Goal: Check status: Check status

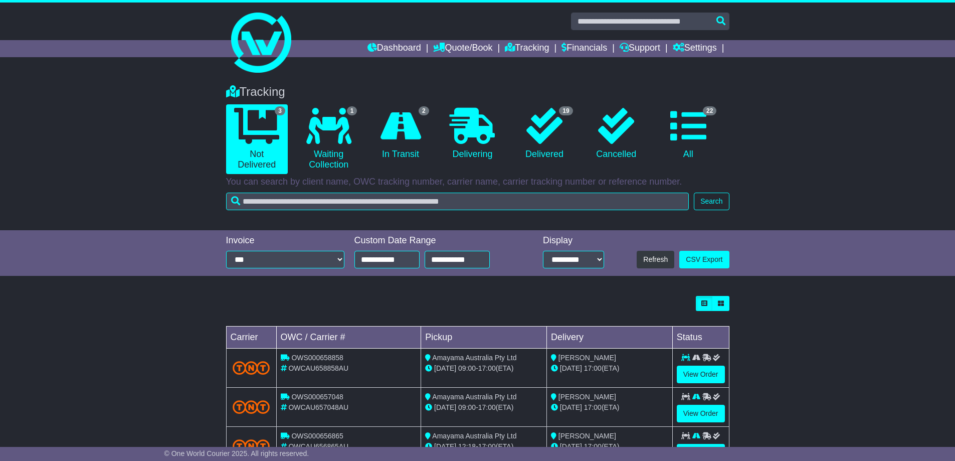
click at [698, 117] on icon at bounding box center [688, 126] width 36 height 36
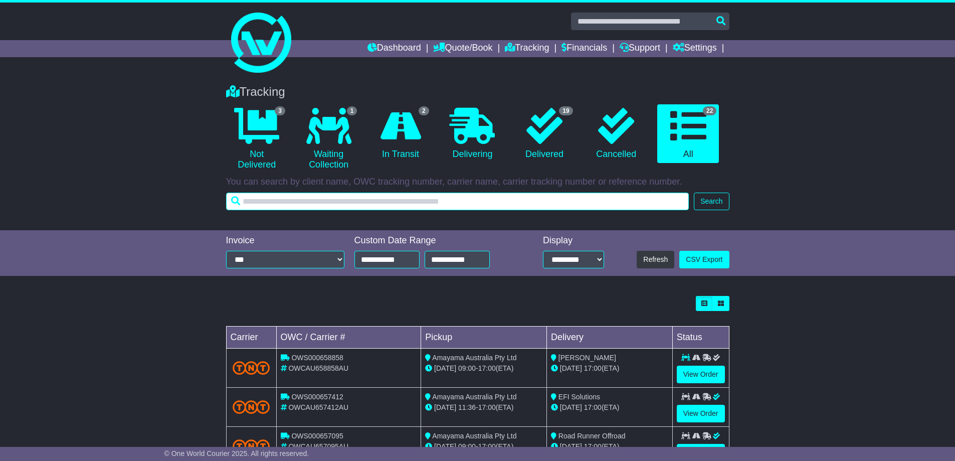
click at [418, 209] on input "text" at bounding box center [457, 201] width 463 height 18
paste input "**********"
type input "**********"
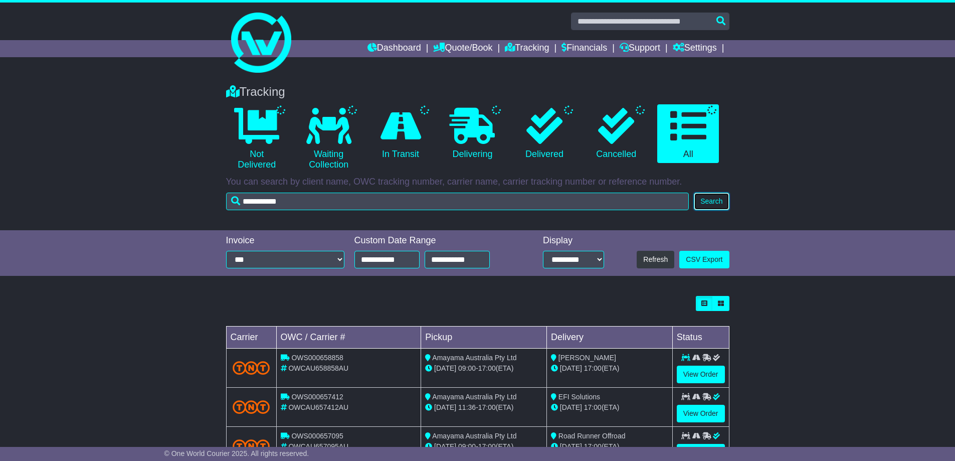
click at [704, 201] on button "Search" at bounding box center [711, 201] width 35 height 18
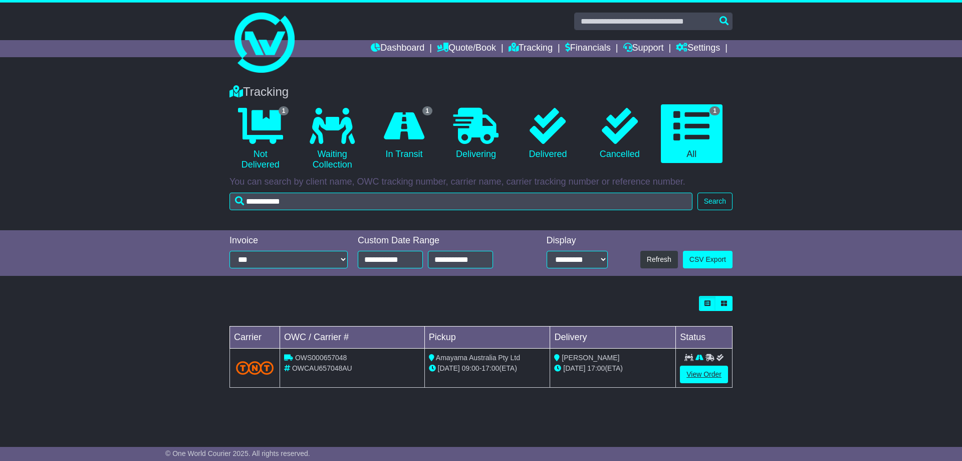
drag, startPoint x: 677, startPoint y: 366, endPoint x: 690, endPoint y: 369, distance: 13.4
click at [681, 367] on tr "OWS000657048 OWCAU657048AU Amayama Australia Pty Ltd [DATE] 09:00 - 17:00 (ETA)…" at bounding box center [481, 367] width 503 height 39
click at [691, 369] on link "View Order" at bounding box center [704, 374] width 48 height 18
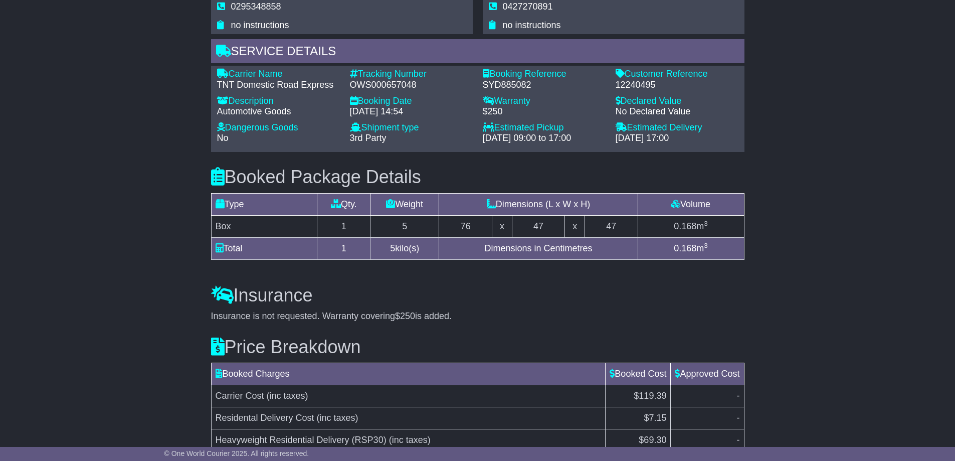
scroll to position [761, 0]
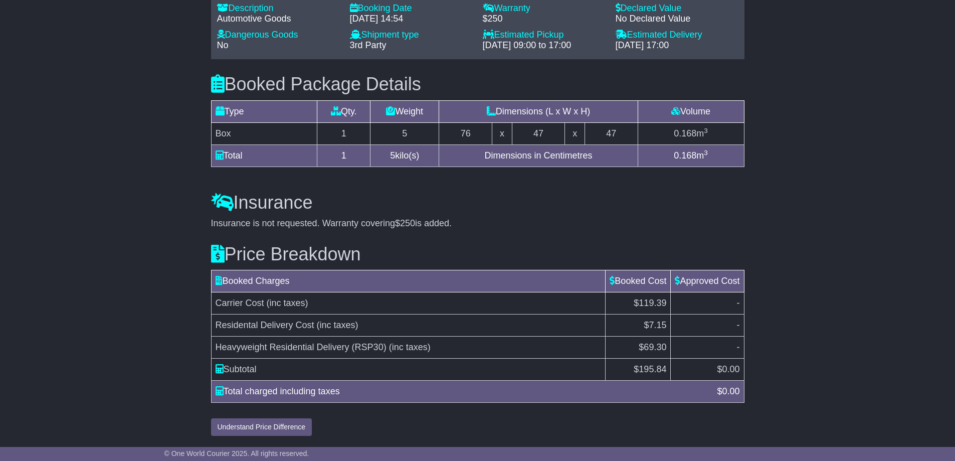
drag, startPoint x: 645, startPoint y: 355, endPoint x: 645, endPoint y: 364, distance: 9.5
click at [645, 355] on td "$69.30" at bounding box center [637, 347] width 65 height 22
drag, startPoint x: 630, startPoint y: 366, endPoint x: 672, endPoint y: 365, distance: 41.6
click at [672, 365] on tr "Subtotal $ 195.84 $ 0.00" at bounding box center [477, 369] width 533 height 22
copy tr "$ 195.84"
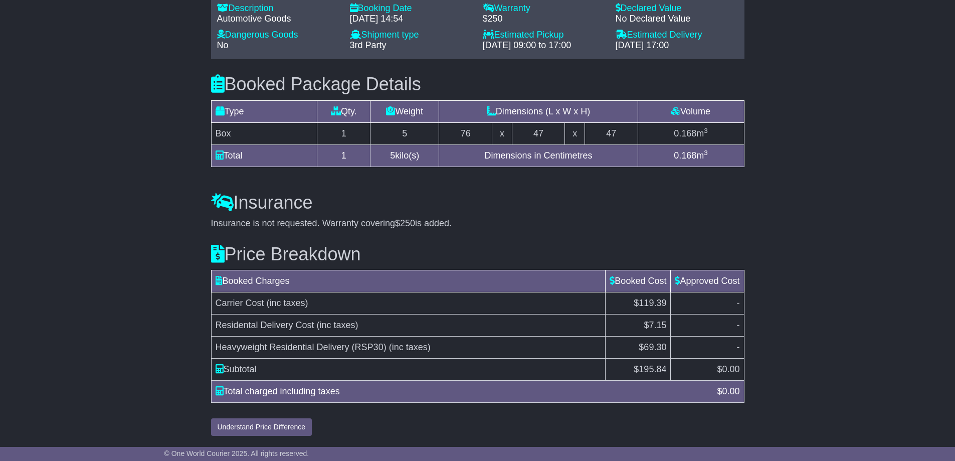
click at [743, 194] on h3 "Insurance" at bounding box center [477, 202] width 533 height 20
